Goal: Task Accomplishment & Management: Manage account settings

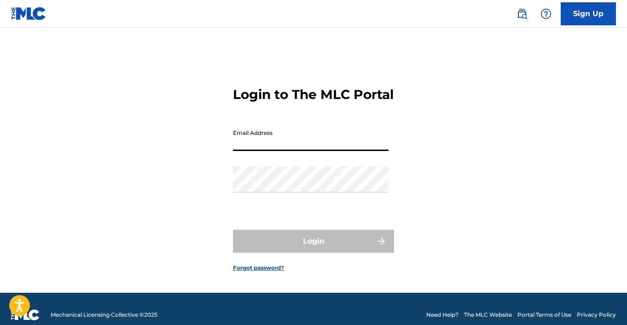
type input "[PERSON_NAME][EMAIL_ADDRESS][DOMAIN_NAME]"
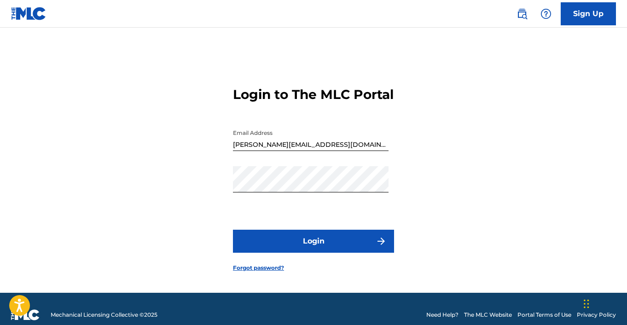
click at [313, 248] on button "Login" at bounding box center [313, 241] width 161 height 23
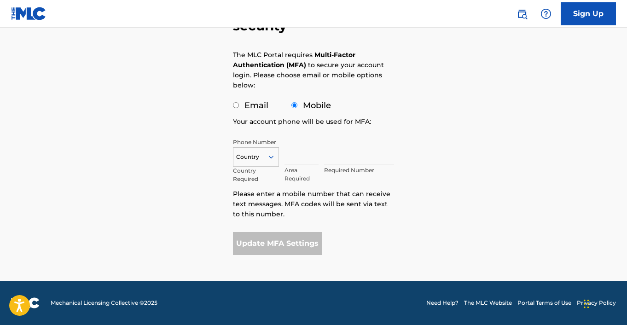
scroll to position [90, 0]
click at [263, 109] on label "Email" at bounding box center [256, 105] width 24 height 10
click at [239, 108] on input "Email" at bounding box center [236, 105] width 6 height 6
radio input "true"
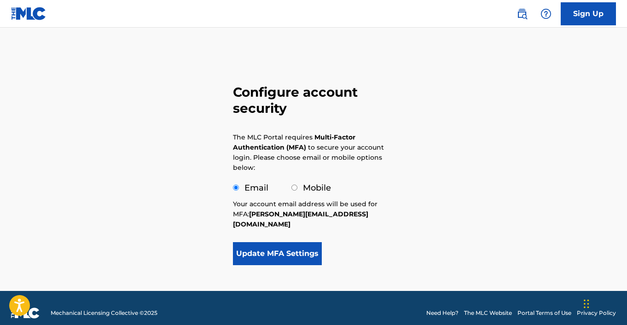
click at [270, 248] on button "Update MFA Settings" at bounding box center [277, 253] width 89 height 23
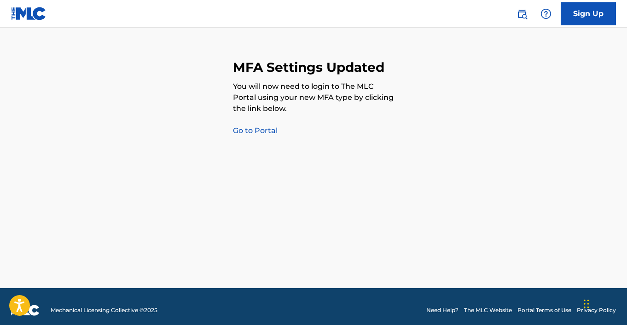
click at [268, 131] on link "Go to Portal" at bounding box center [255, 130] width 45 height 9
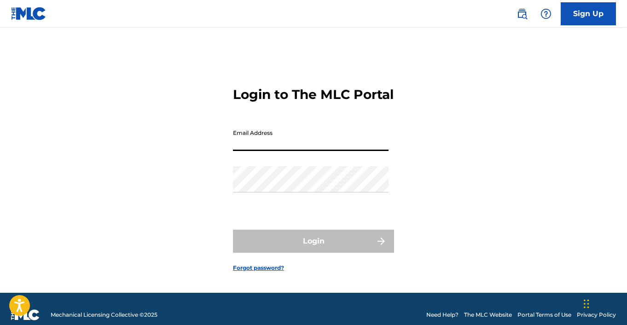
type input "[PERSON_NAME][EMAIL_ADDRESS][DOMAIN_NAME]"
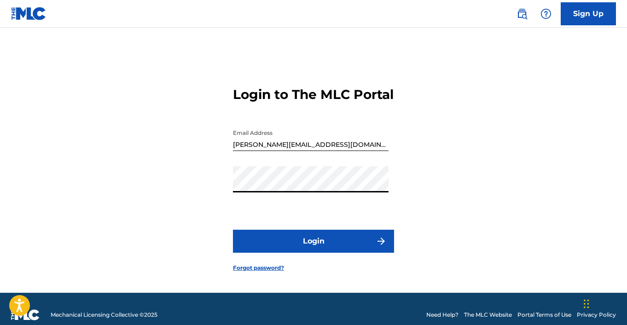
click at [276, 248] on button "Login" at bounding box center [313, 241] width 161 height 23
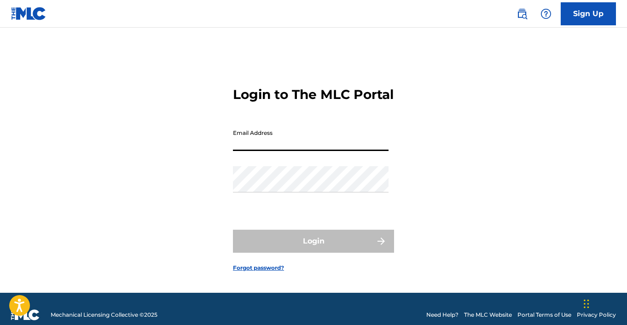
click at [441, 40] on main "Login to The MLC Portal Email Address Password Login Forgot password?" at bounding box center [313, 160] width 627 height 265
